Goal: Communication & Community: Participate in discussion

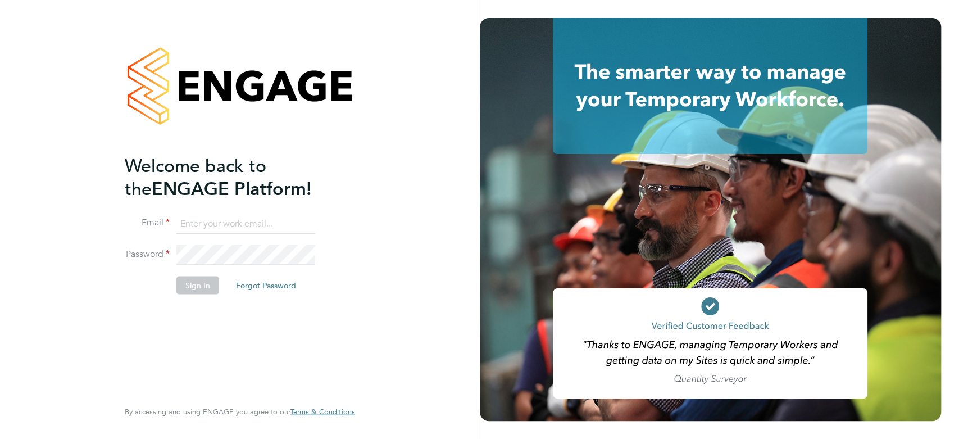
type input "kirsty.coburn@torus.co.uk"
click at [195, 285] on button "Sign In" at bounding box center [197, 285] width 43 height 18
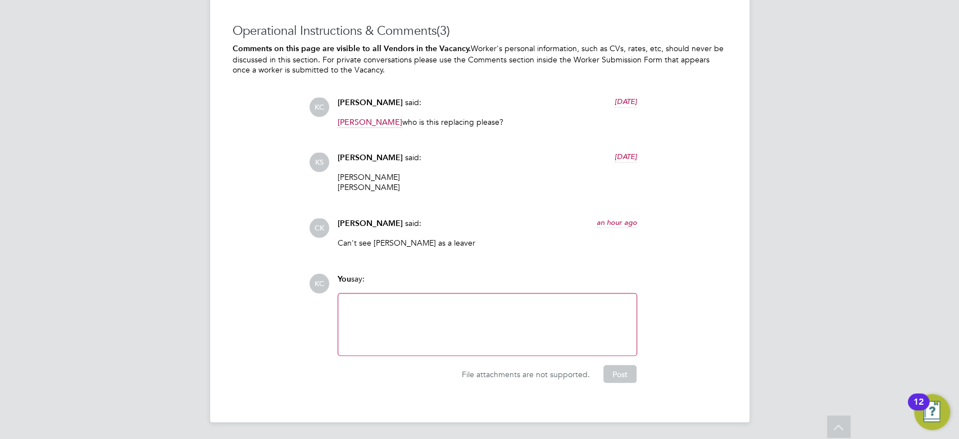
scroll to position [1166, 0]
click at [382, 314] on div at bounding box center [487, 323] width 285 height 48
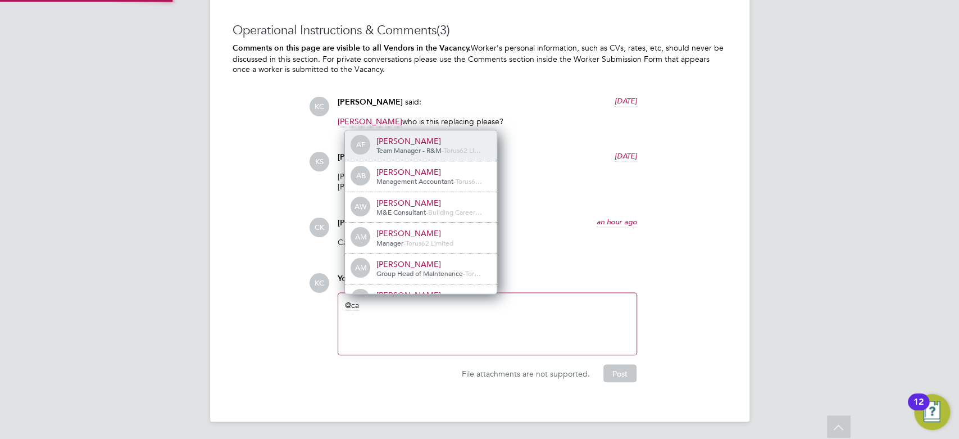
scroll to position [0, 0]
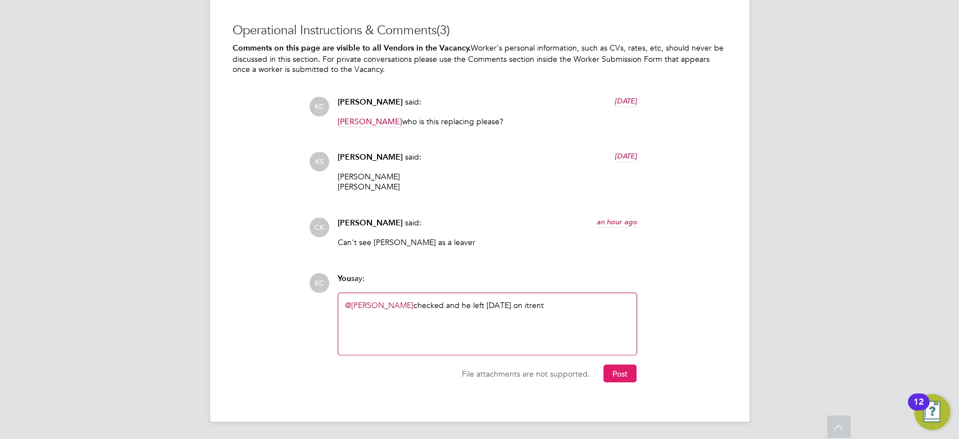
click at [610, 377] on button "Post" at bounding box center [619, 373] width 33 height 18
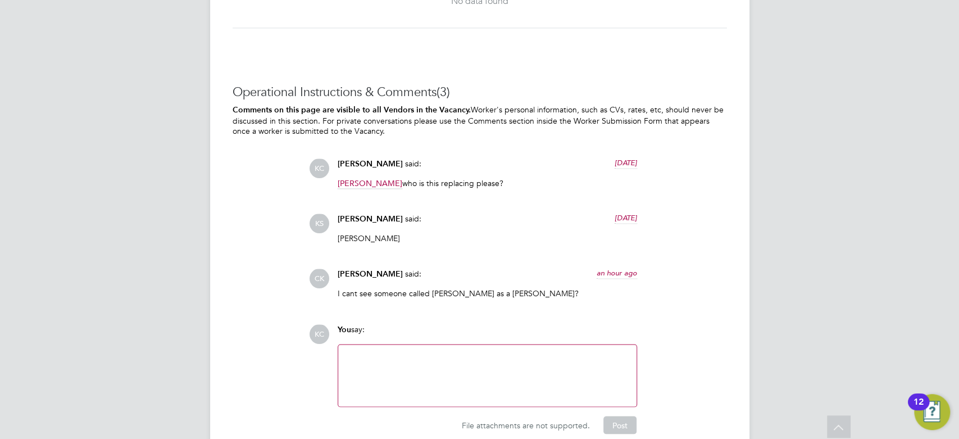
scroll to position [1115, 0]
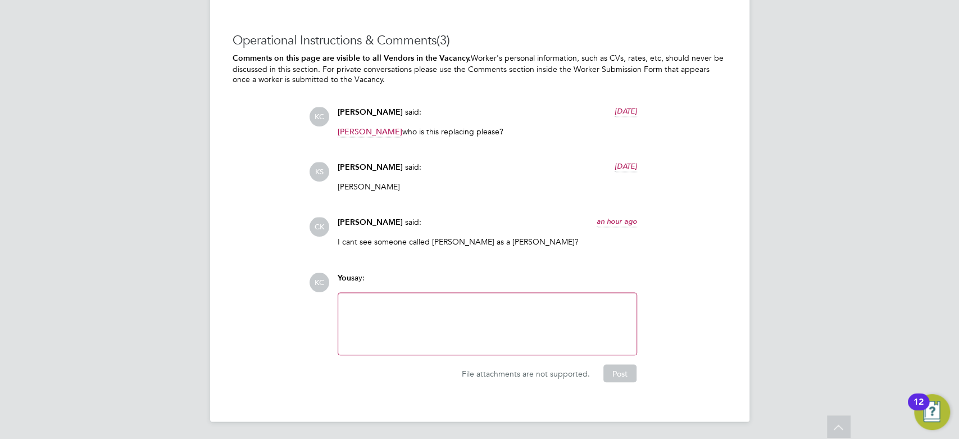
click at [459, 349] on div at bounding box center [487, 324] width 298 height 62
click at [467, 322] on div at bounding box center [487, 323] width 285 height 48
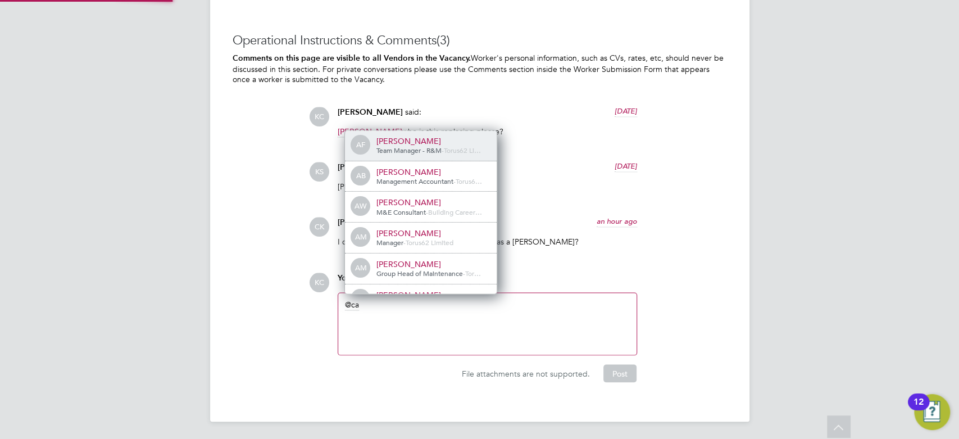
scroll to position [9, 112]
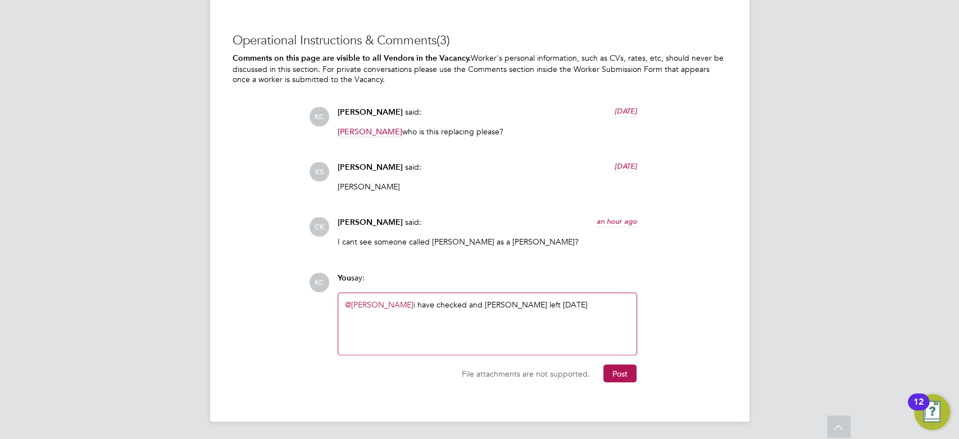
click at [451, 300] on div "@Callum Kelly ​ i have checked and Callum left 14/08/2025" at bounding box center [487, 323] width 285 height 48
click at [603, 371] on button "Post" at bounding box center [619, 373] width 33 height 18
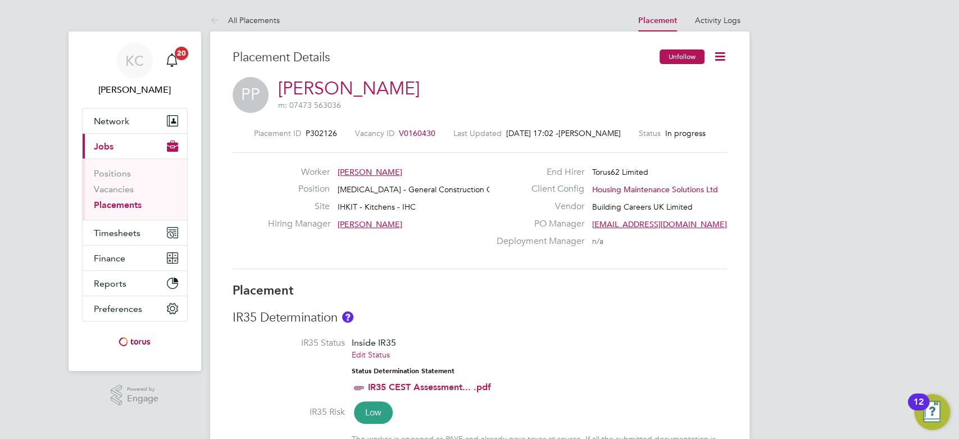
click at [688, 53] on button "Unfollow" at bounding box center [681, 56] width 45 height 15
